Goal: Book appointment/travel/reservation

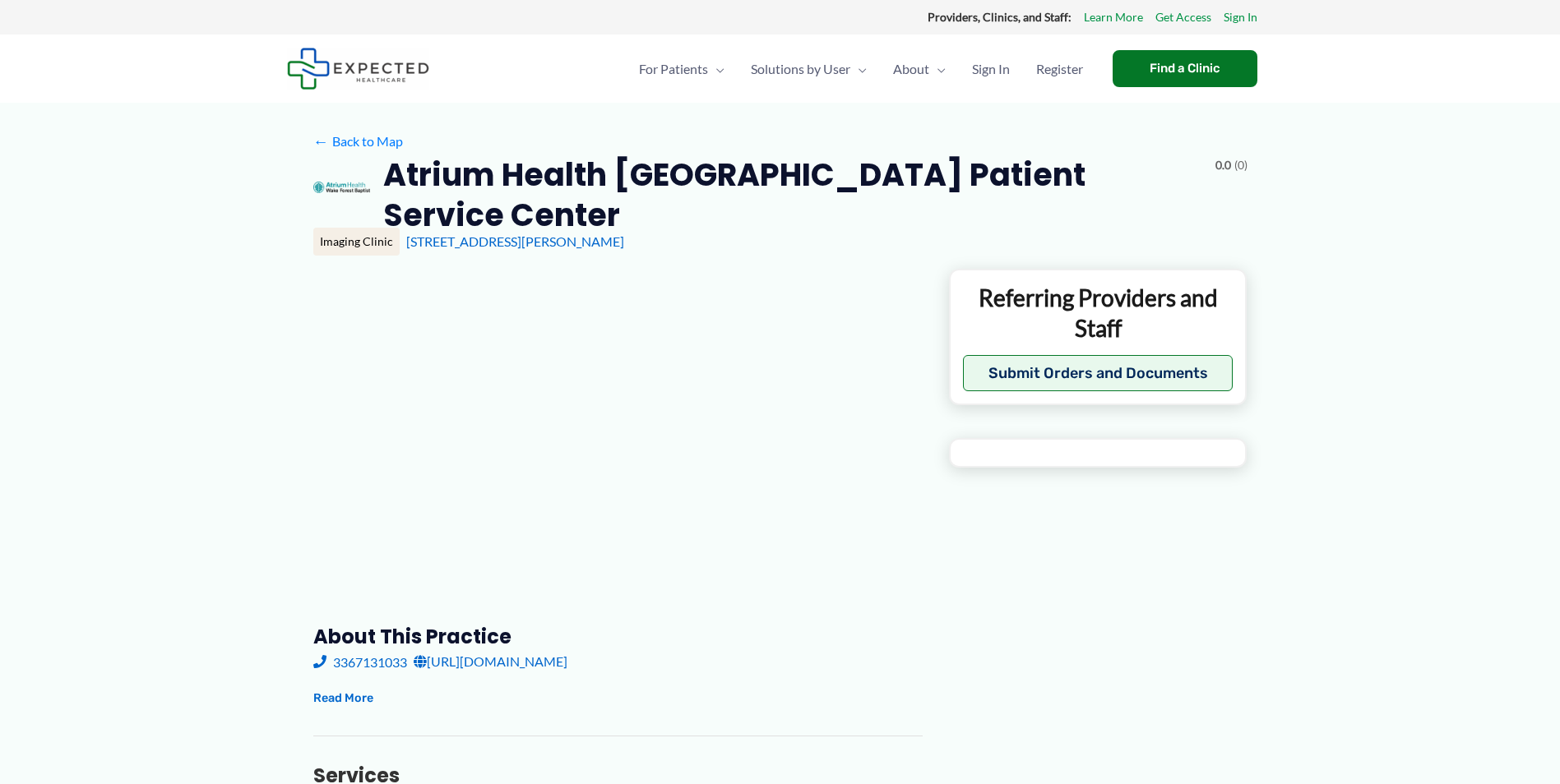
type input "**********"
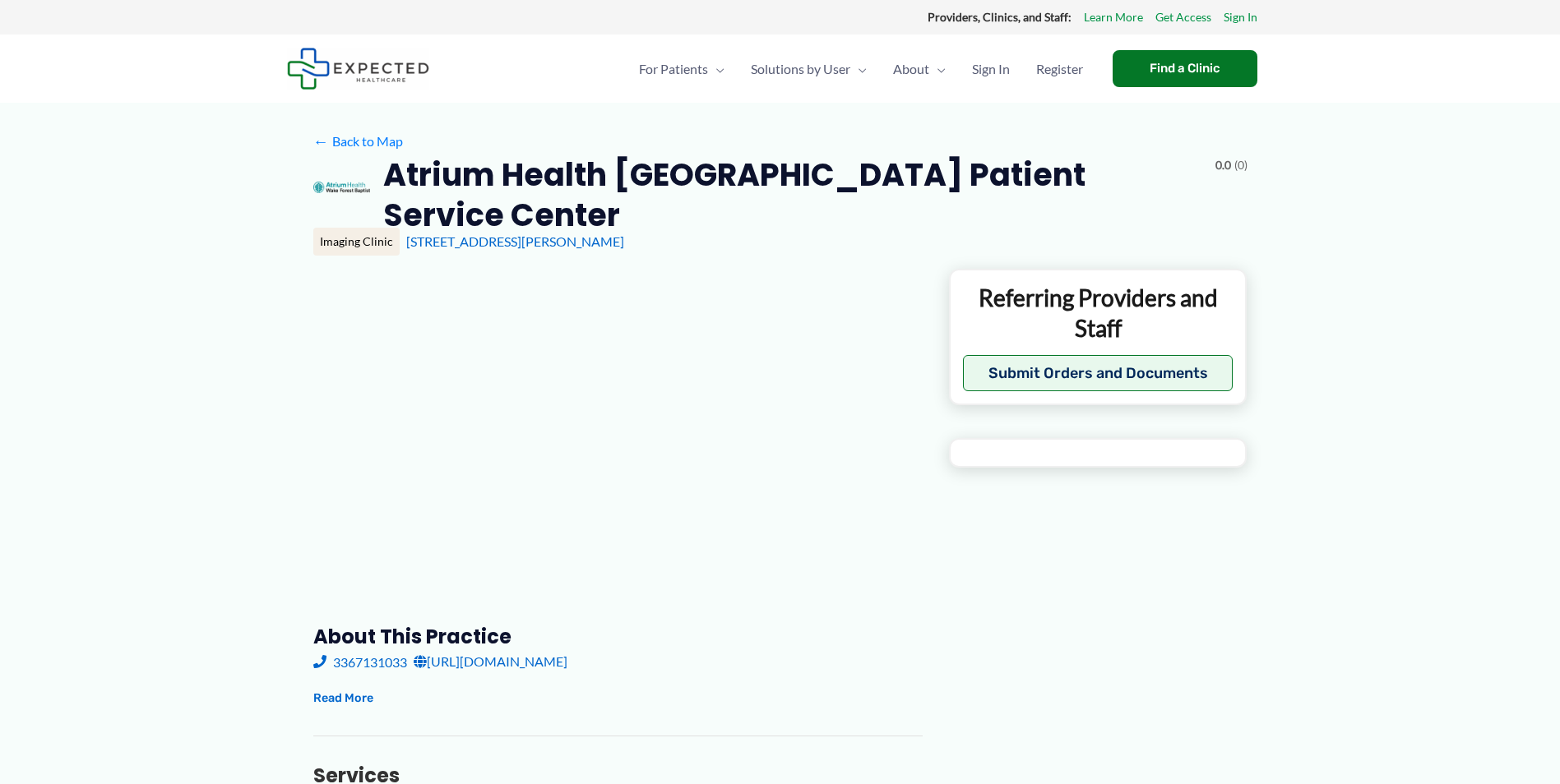
type input "**********"
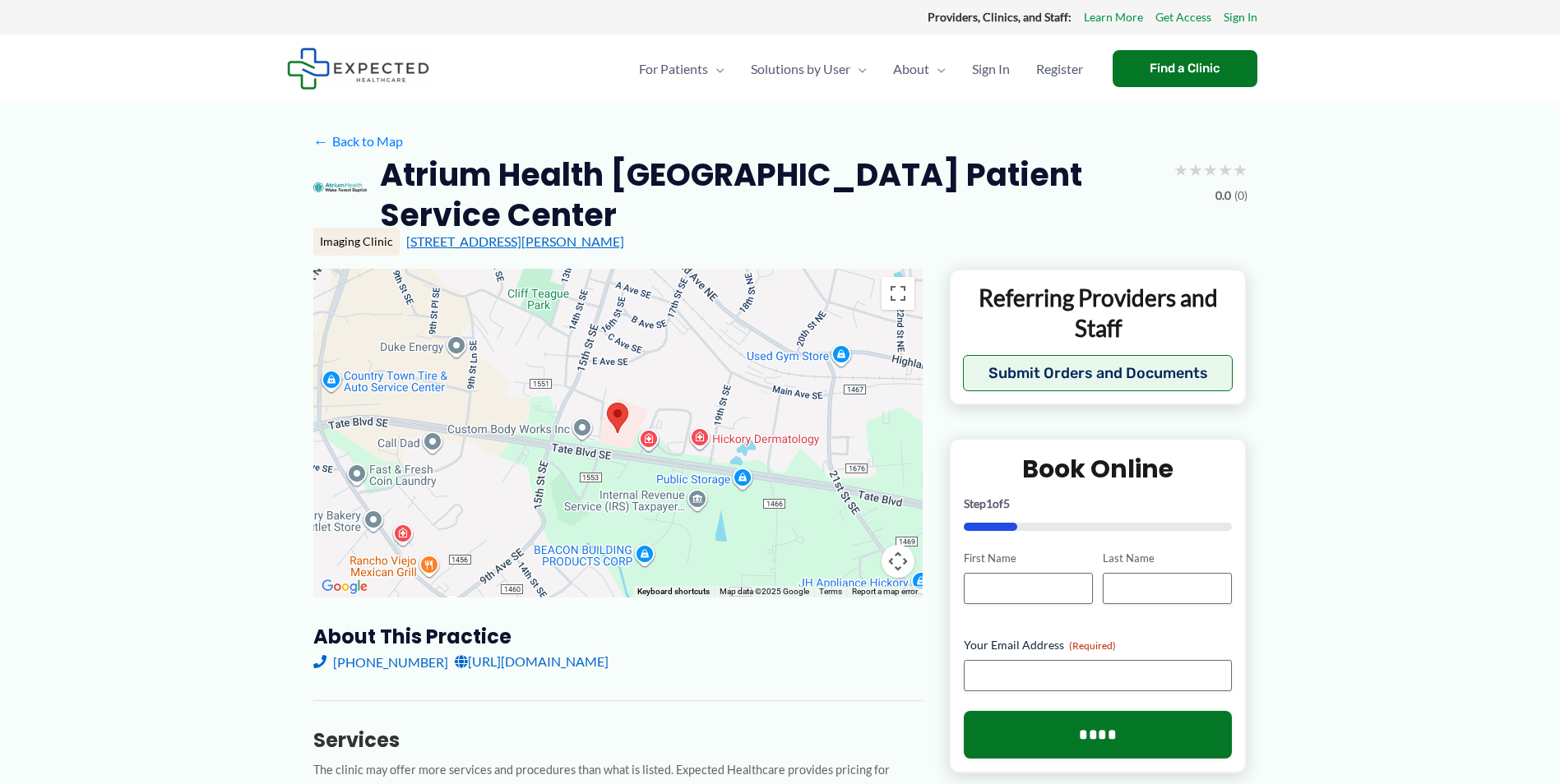
click at [461, 235] on link "[STREET_ADDRESS][PERSON_NAME]" at bounding box center [515, 242] width 218 height 16
